Goal: Navigation & Orientation: Find specific page/section

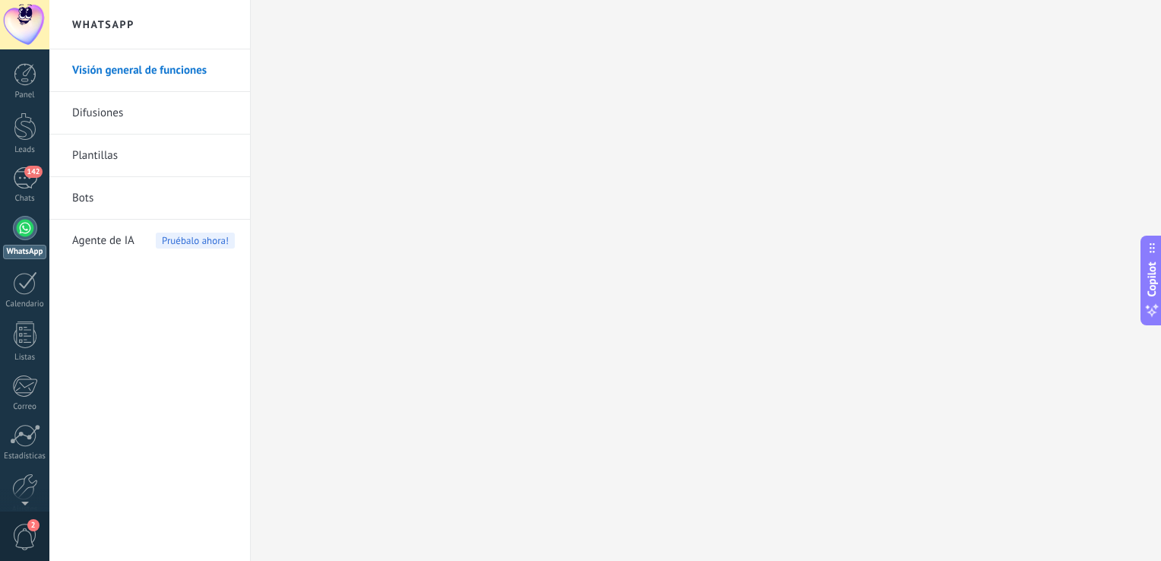
scroll to position [22, 0]
click at [28, 176] on span "142" at bounding box center [32, 172] width 17 height 12
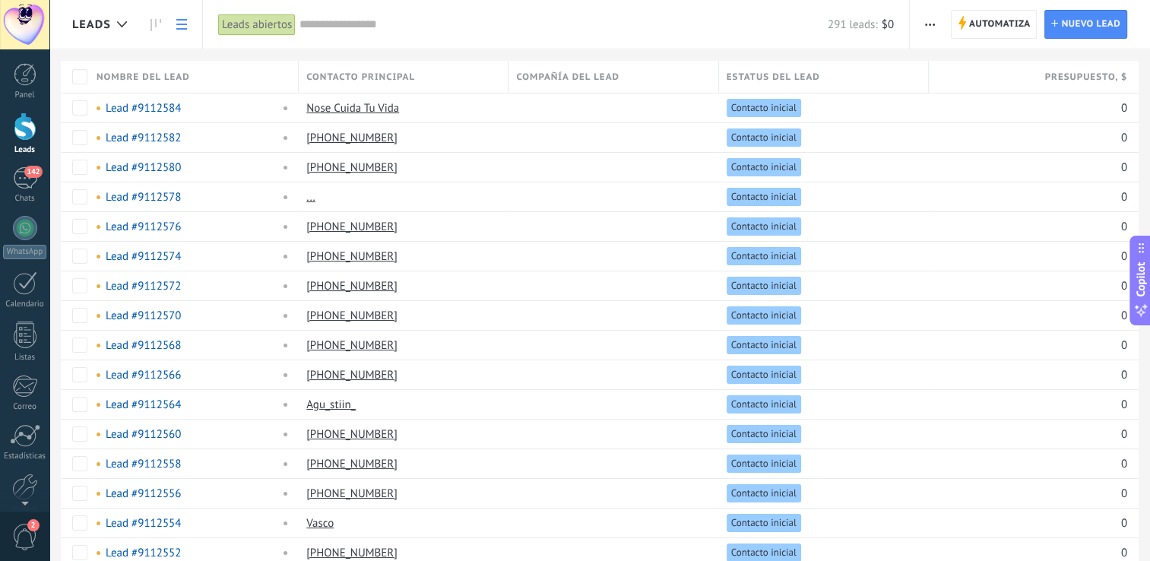
click at [188, 24] on link at bounding box center [182, 25] width 26 height 30
click at [154, 21] on icon at bounding box center [155, 25] width 11 height 12
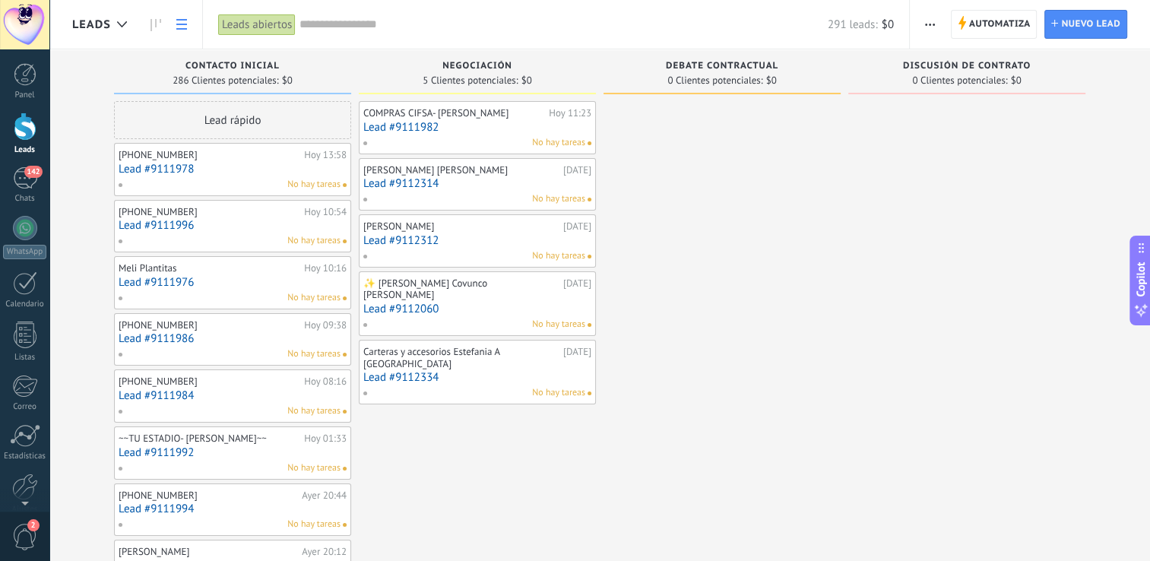
click at [182, 25] on icon at bounding box center [181, 24] width 11 height 11
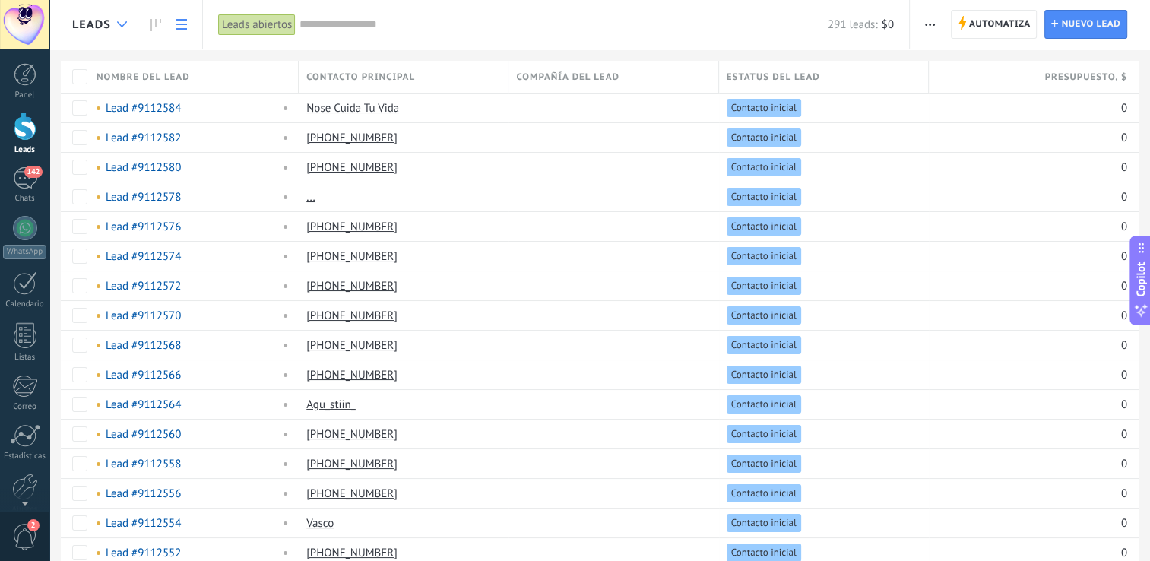
click at [118, 23] on use at bounding box center [122, 24] width 10 height 6
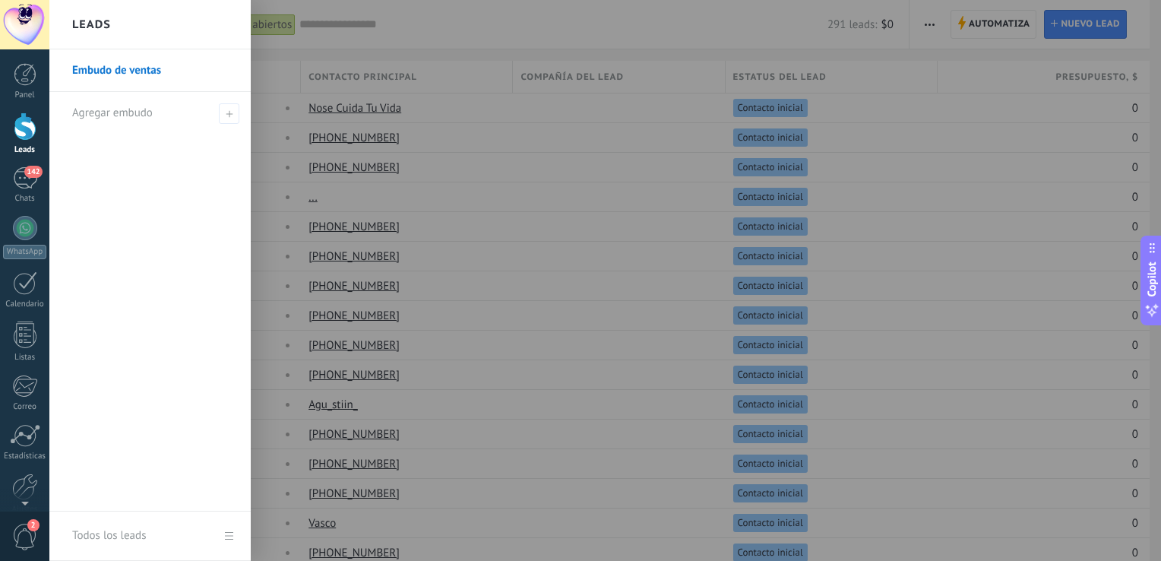
click at [132, 68] on link "Embudo de ventas" at bounding box center [153, 70] width 163 height 43
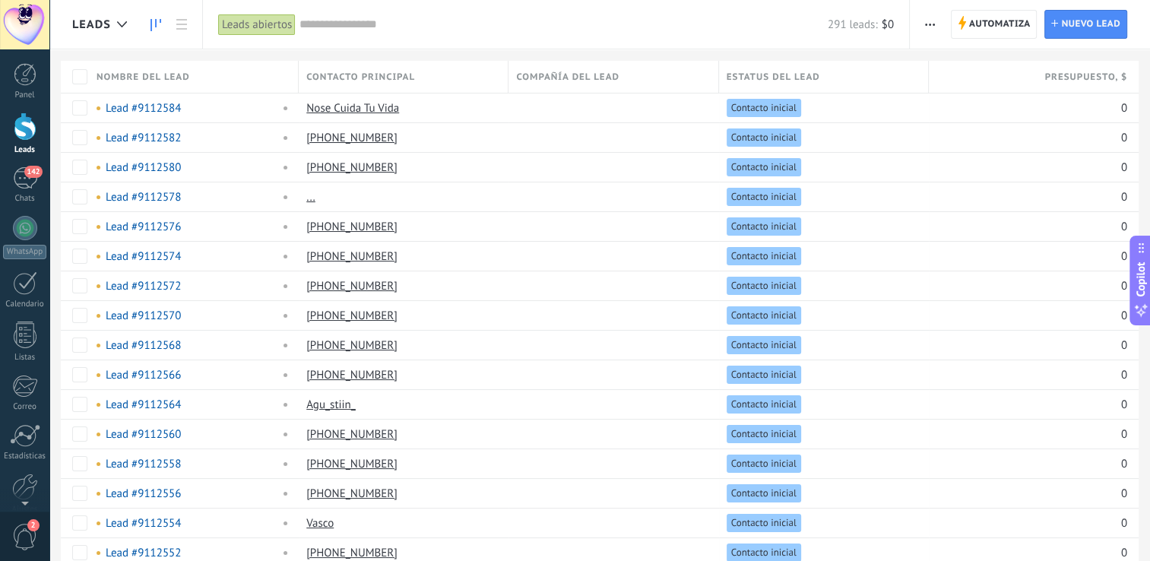
click at [153, 24] on icon at bounding box center [155, 25] width 11 height 12
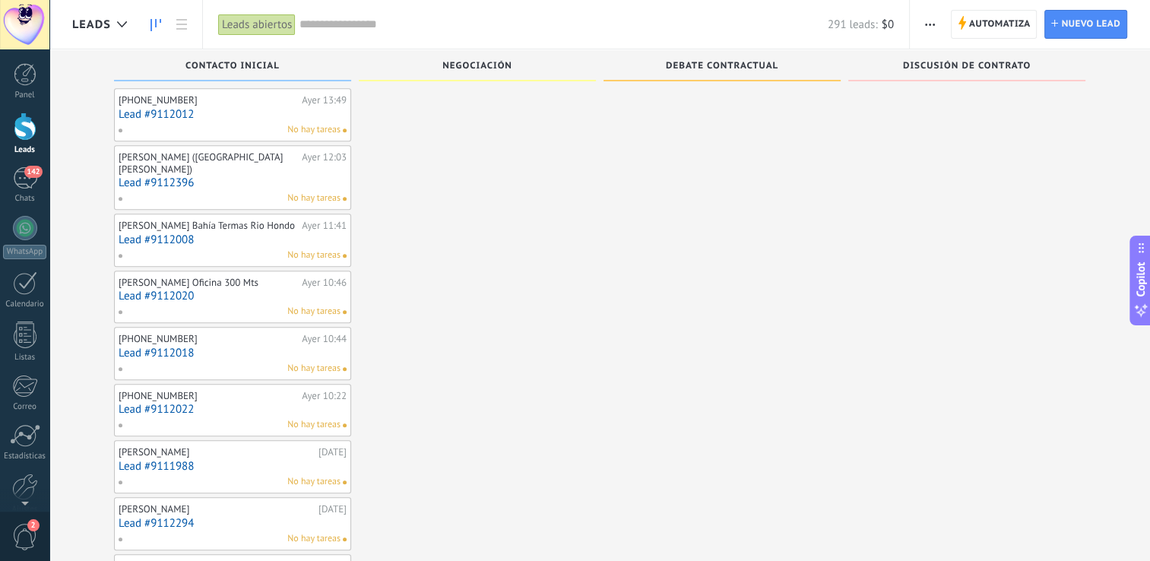
scroll to position [851, 0]
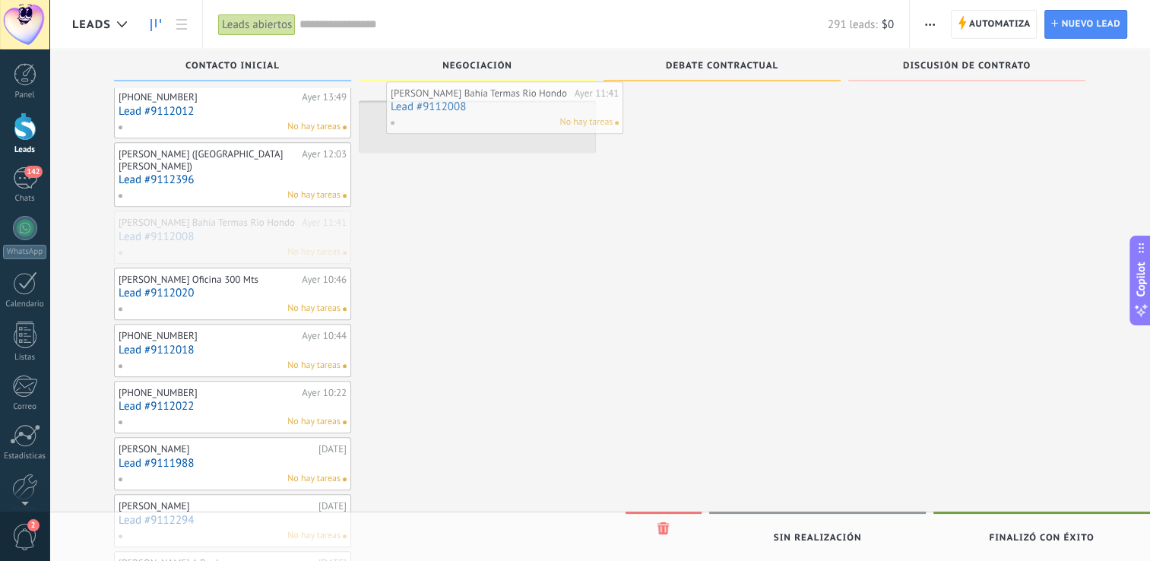
drag, startPoint x: 200, startPoint y: 233, endPoint x: 471, endPoint y: 111, distance: 297.7
drag, startPoint x: 245, startPoint y: 236, endPoint x: 483, endPoint y: 113, distance: 268.2
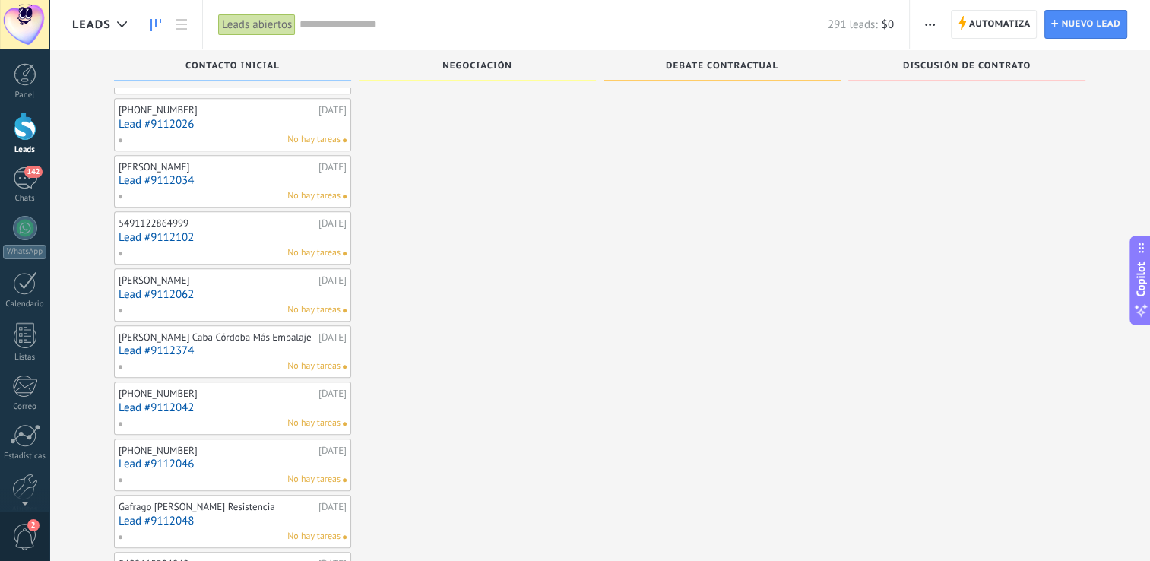
scroll to position [1383, 0]
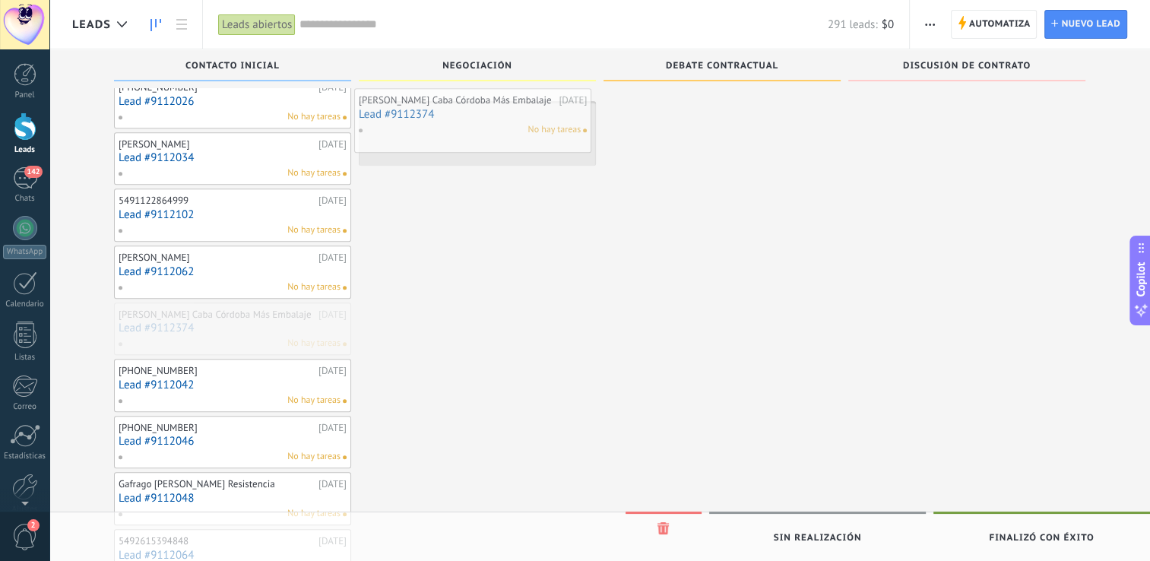
drag, startPoint x: 188, startPoint y: 318, endPoint x: 429, endPoint y: 112, distance: 316.4
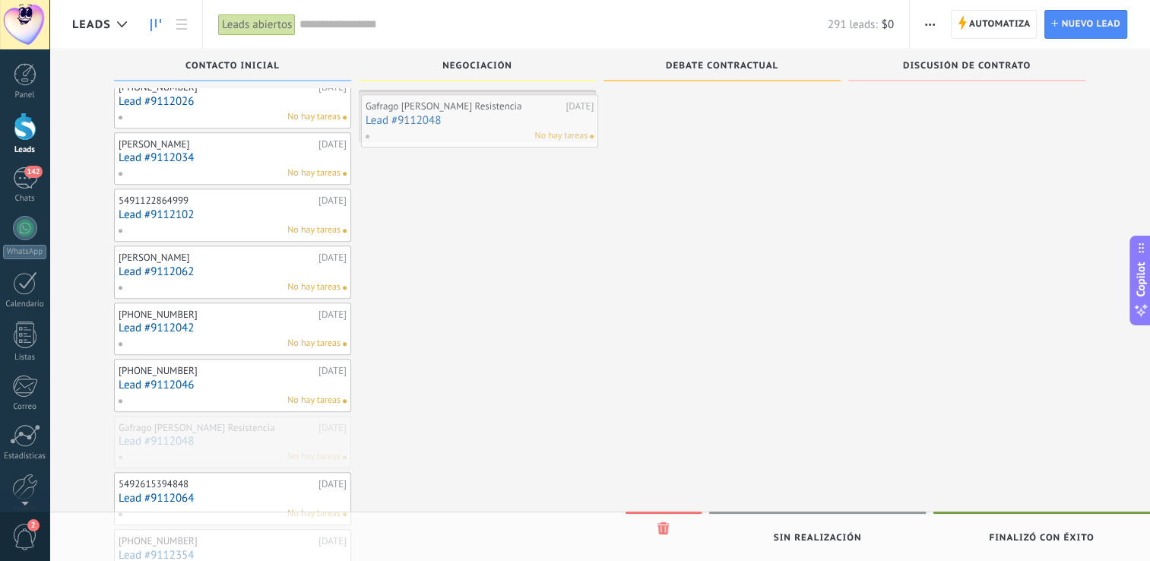
drag, startPoint x: 188, startPoint y: 424, endPoint x: 426, endPoint y: 112, distance: 392.6
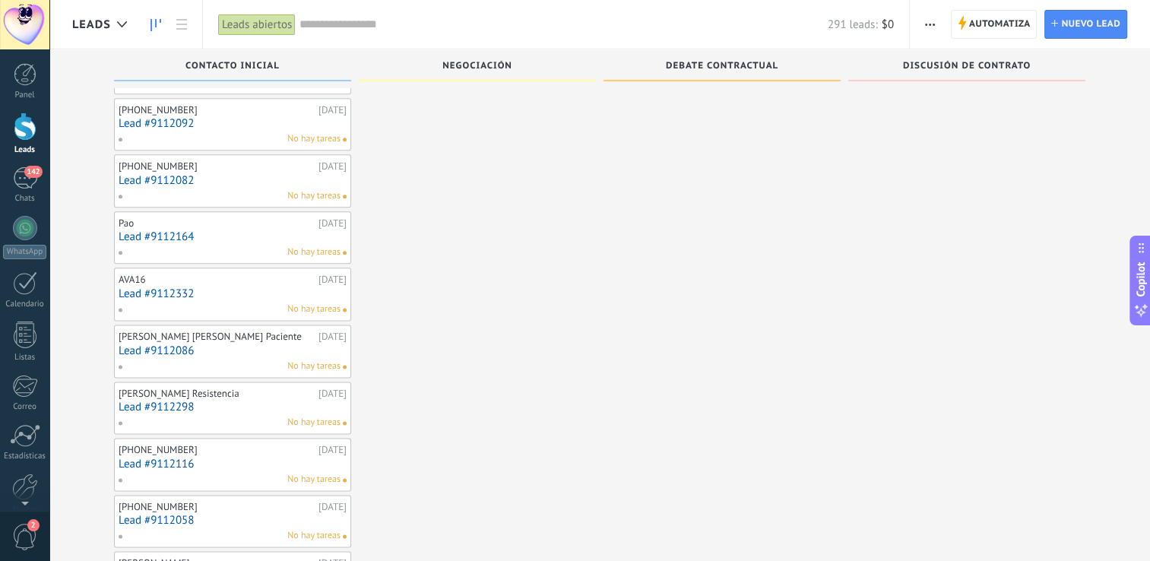
scroll to position [1885, 0]
